Goal: Task Accomplishment & Management: Use online tool/utility

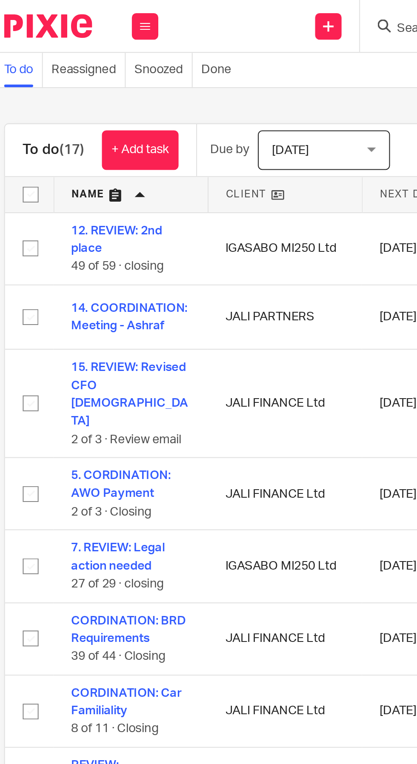
click at [87, 77] on link "+ Add task" at bounding box center [82, 72] width 37 height 19
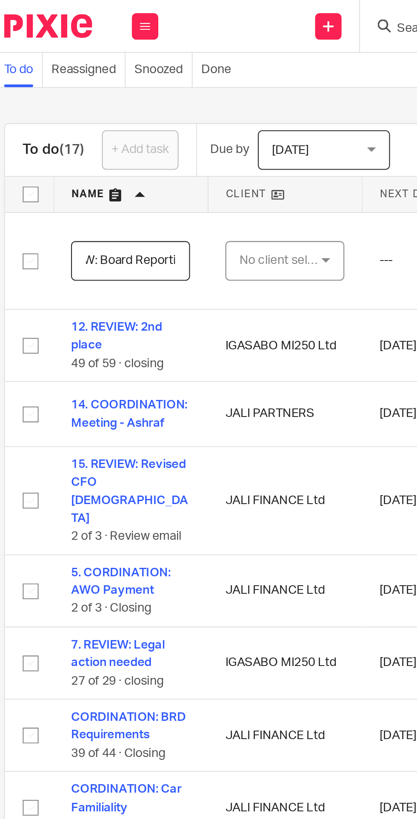
scroll to position [0, 26]
type input "REVIEW: Board Reporting"
click at [154, 123] on div "No client selected" at bounding box center [151, 126] width 40 height 18
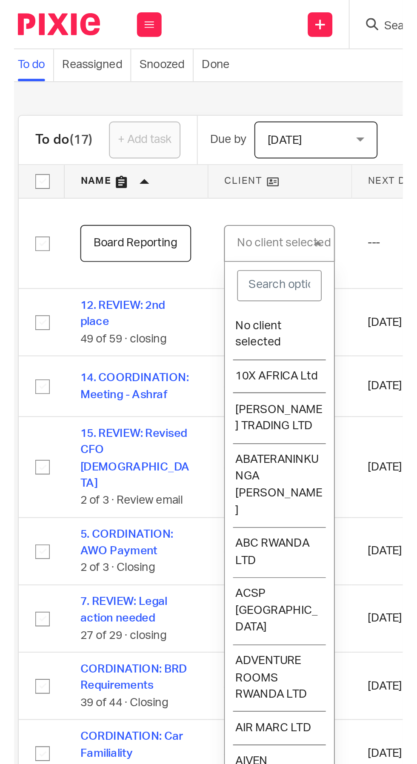
scroll to position [0, 0]
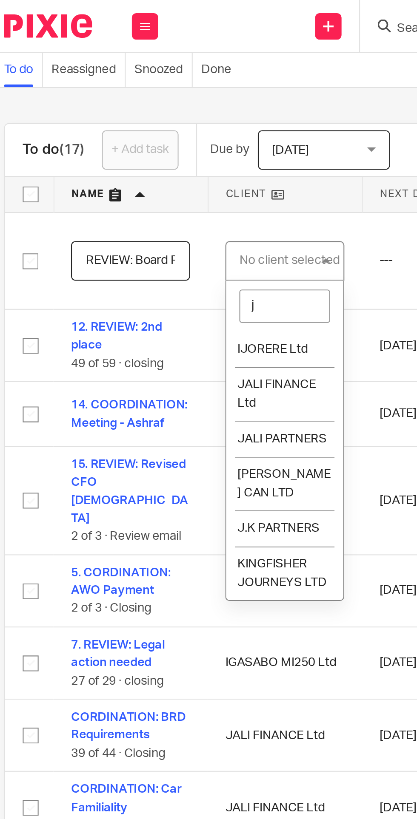
type input "ja"
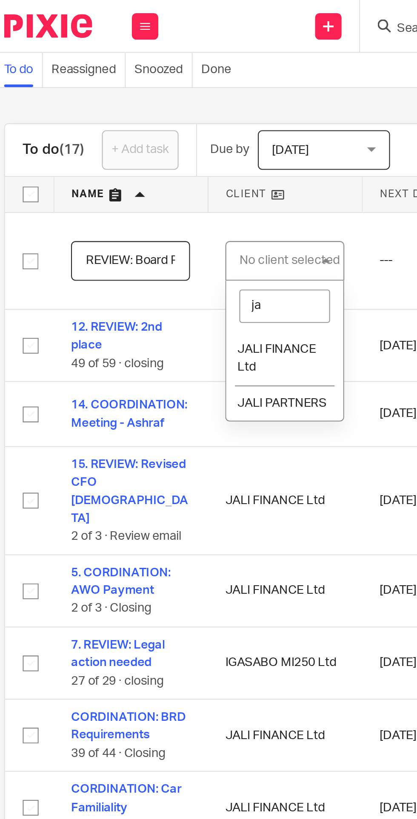
click at [151, 171] on span "JALI FINANCE Ltd" at bounding box center [149, 173] width 38 height 15
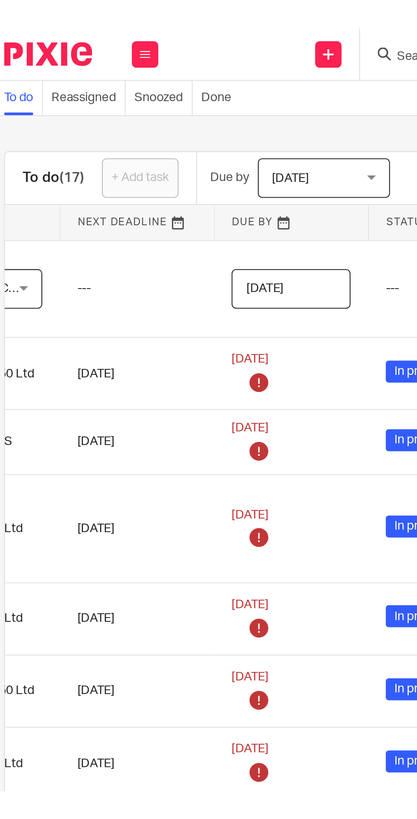
scroll to position [0, 162]
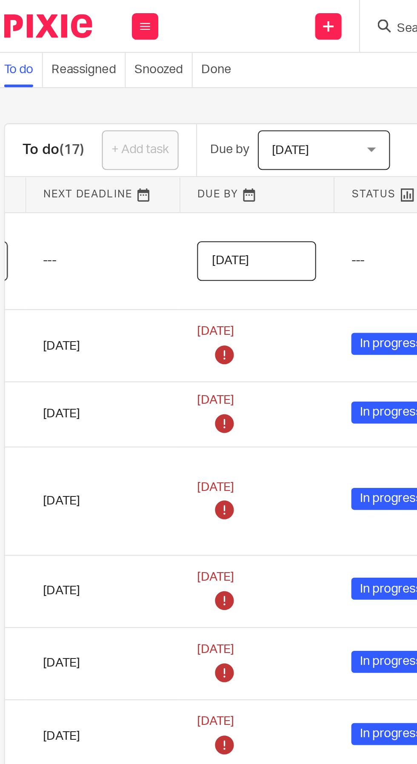
click at [150, 125] on input "2025-08-14" at bounding box center [138, 126] width 57 height 19
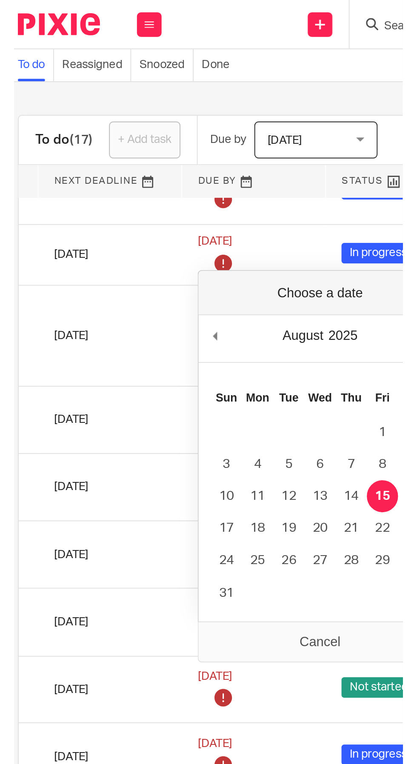
scroll to position [77, 162]
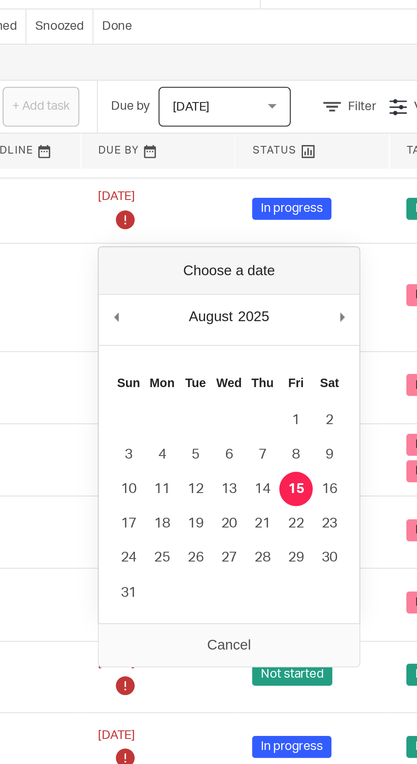
type input "2025-08-18"
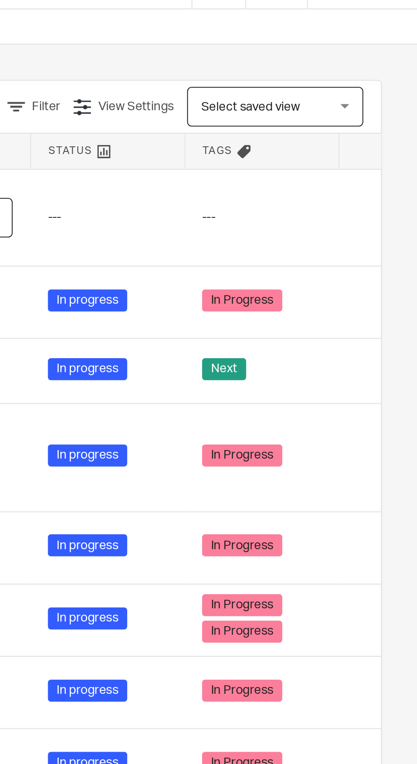
scroll to position [0, 162]
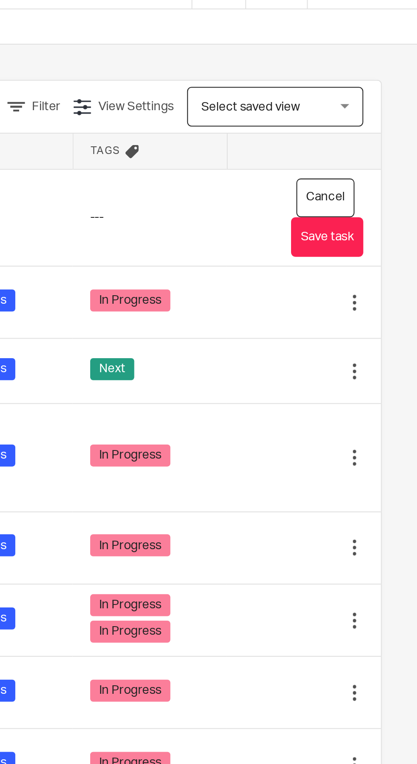
click at [381, 139] on button "Save task" at bounding box center [373, 135] width 35 height 19
